Goal: Transaction & Acquisition: Purchase product/service

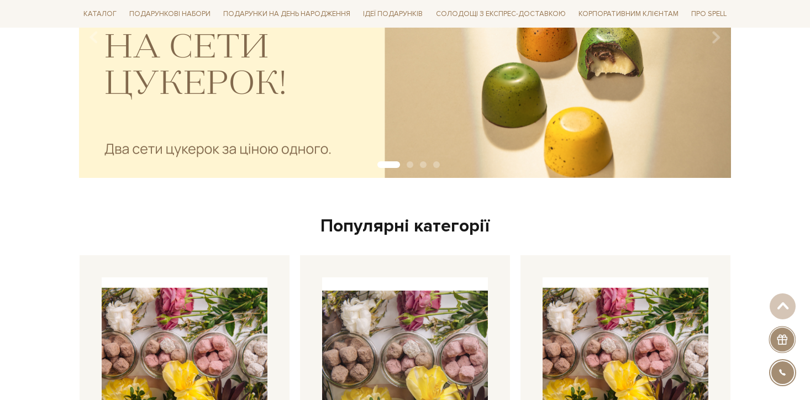
scroll to position [238, 0]
